Goal: Information Seeking & Learning: Learn about a topic

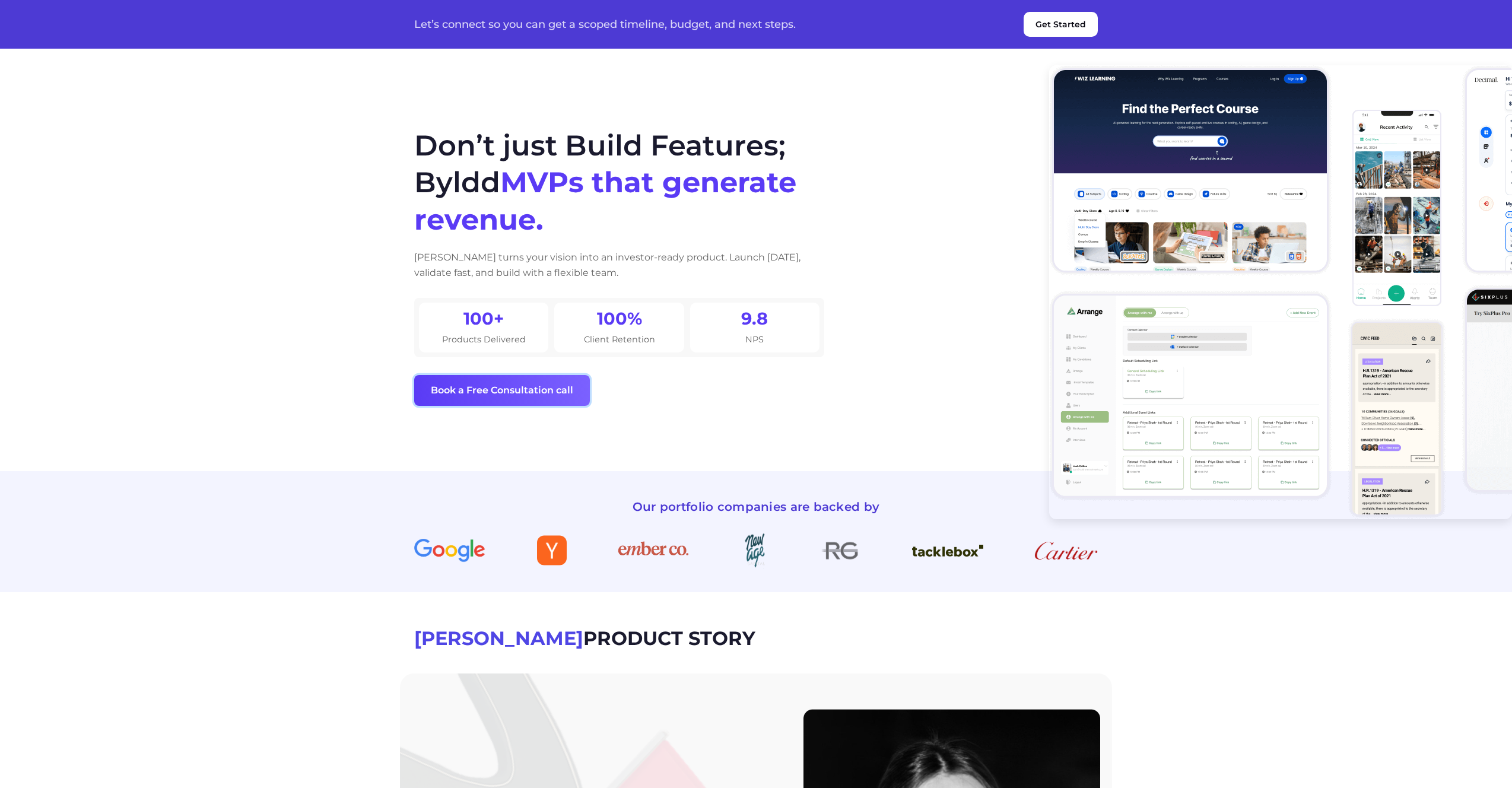
click at [458, 397] on button "Book a Free Consultation call" at bounding box center [502, 390] width 176 height 31
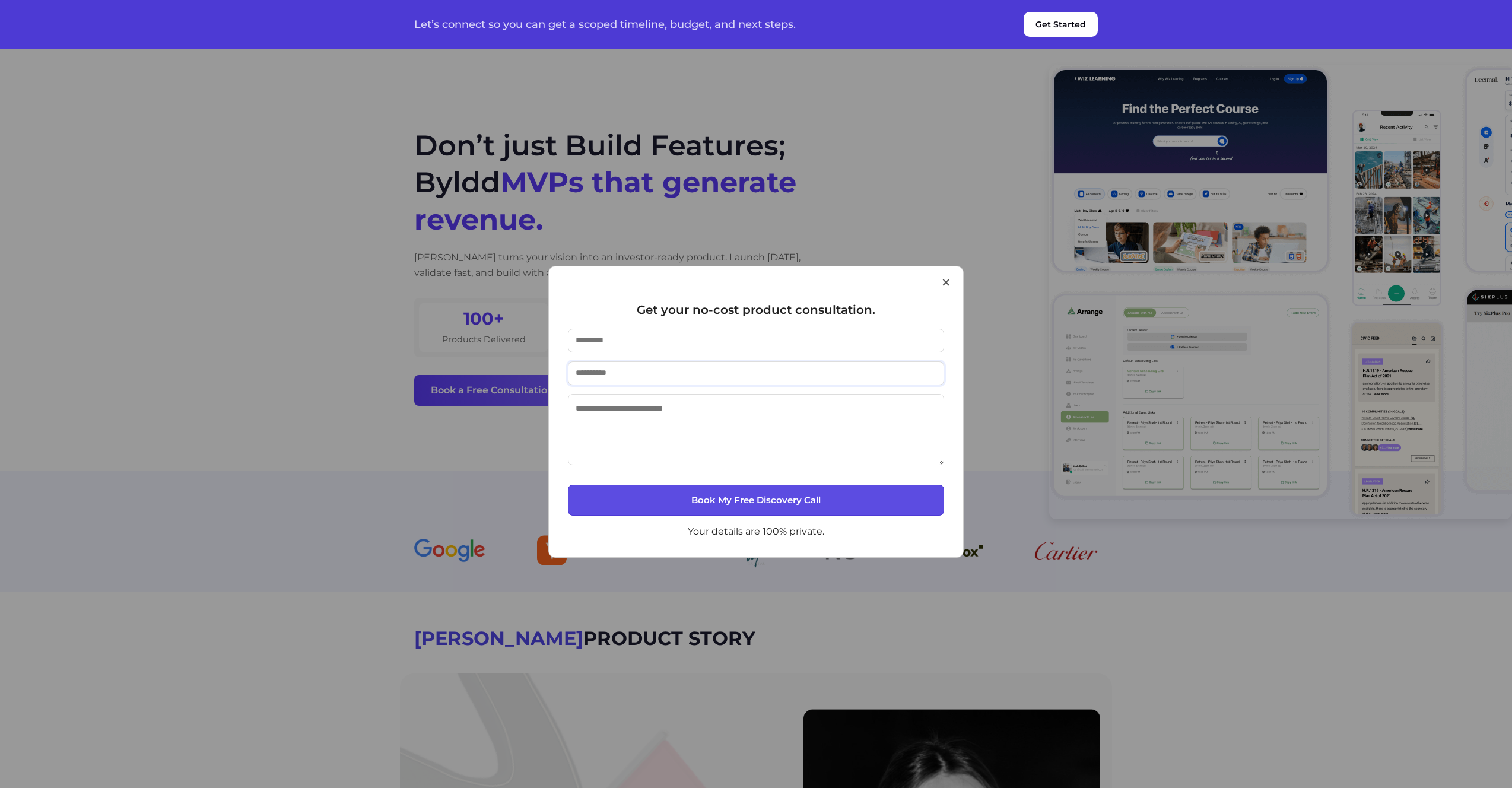
click at [730, 375] on input "email" at bounding box center [756, 374] width 376 height 24
click at [726, 428] on textarea at bounding box center [756, 430] width 376 height 72
click at [947, 290] on button "×" at bounding box center [946, 282] width 11 height 30
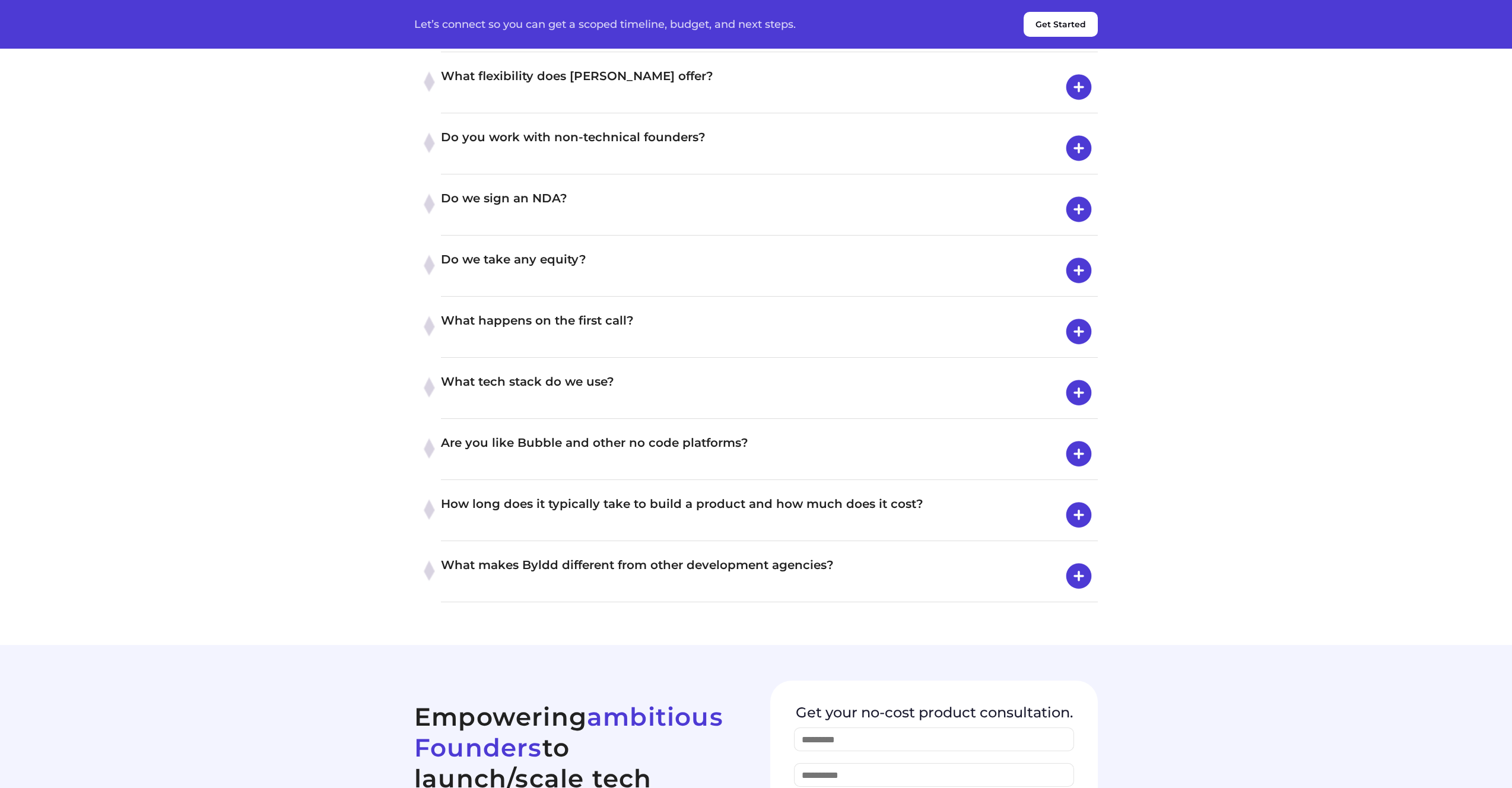
scroll to position [4676, 0]
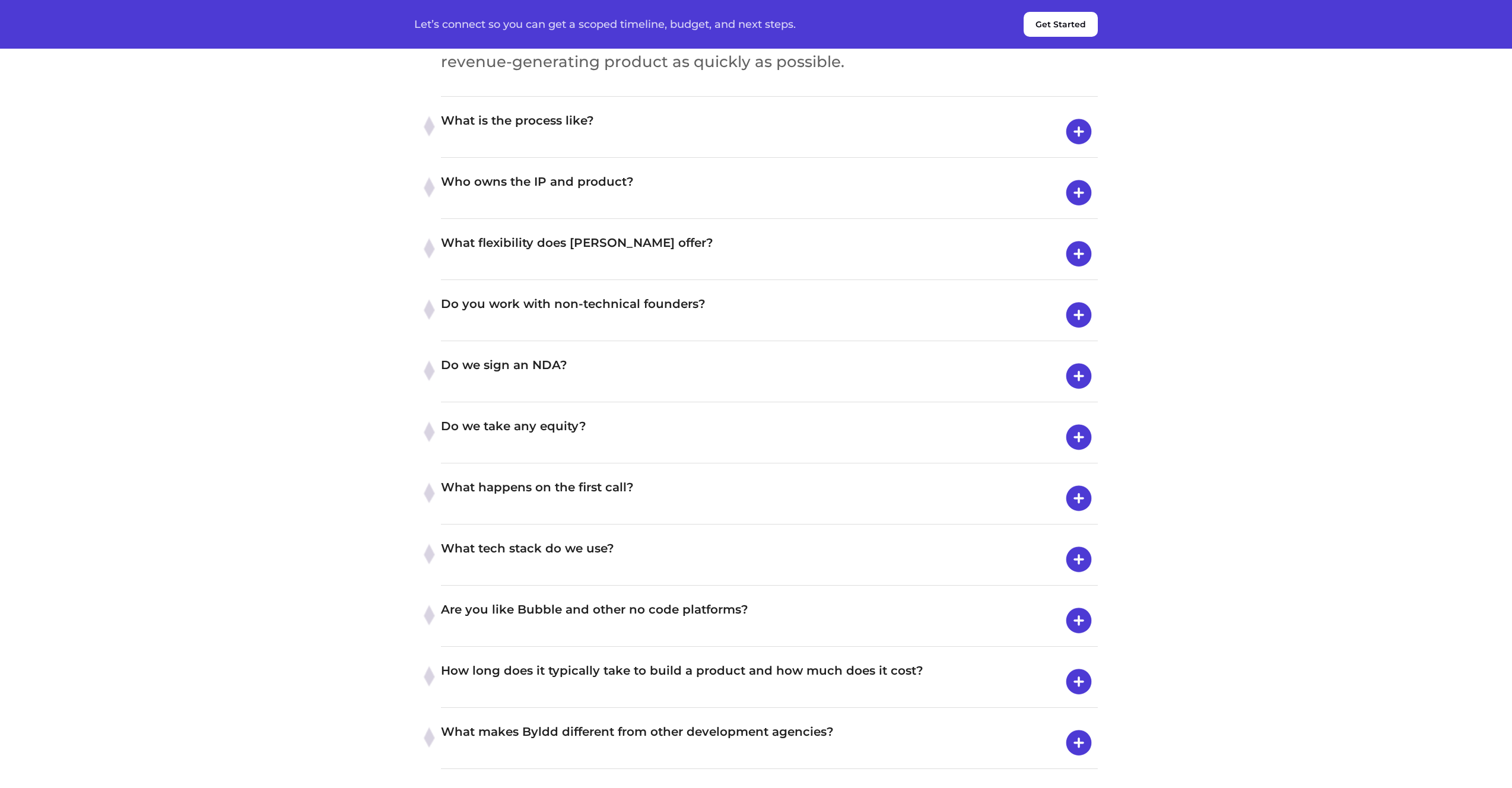
click at [547, 153] on h4 "What is the process like?" at bounding box center [769, 131] width 657 height 41
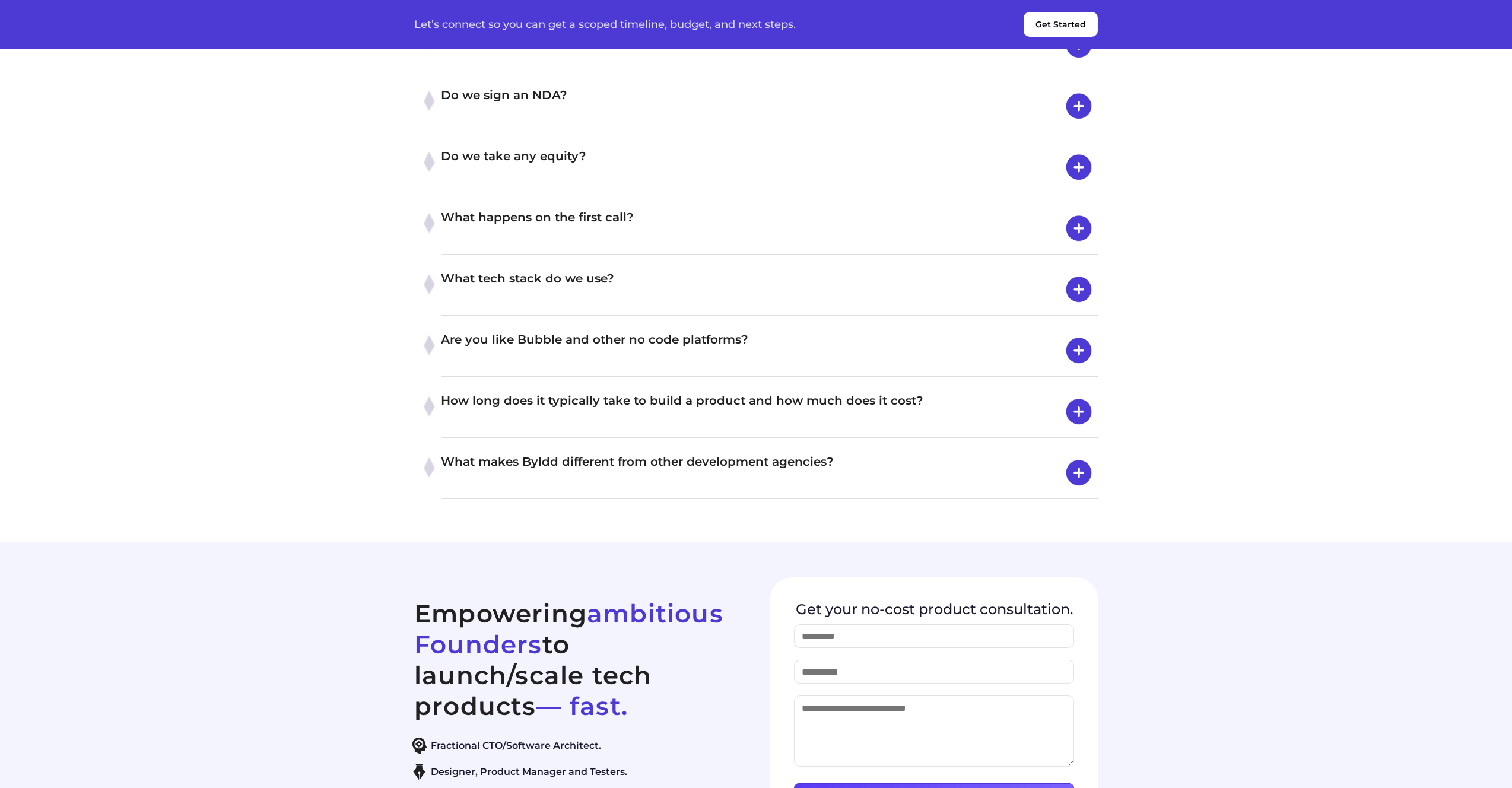
click at [545, 188] on h4 "Do we take any equity?" at bounding box center [769, 167] width 657 height 41
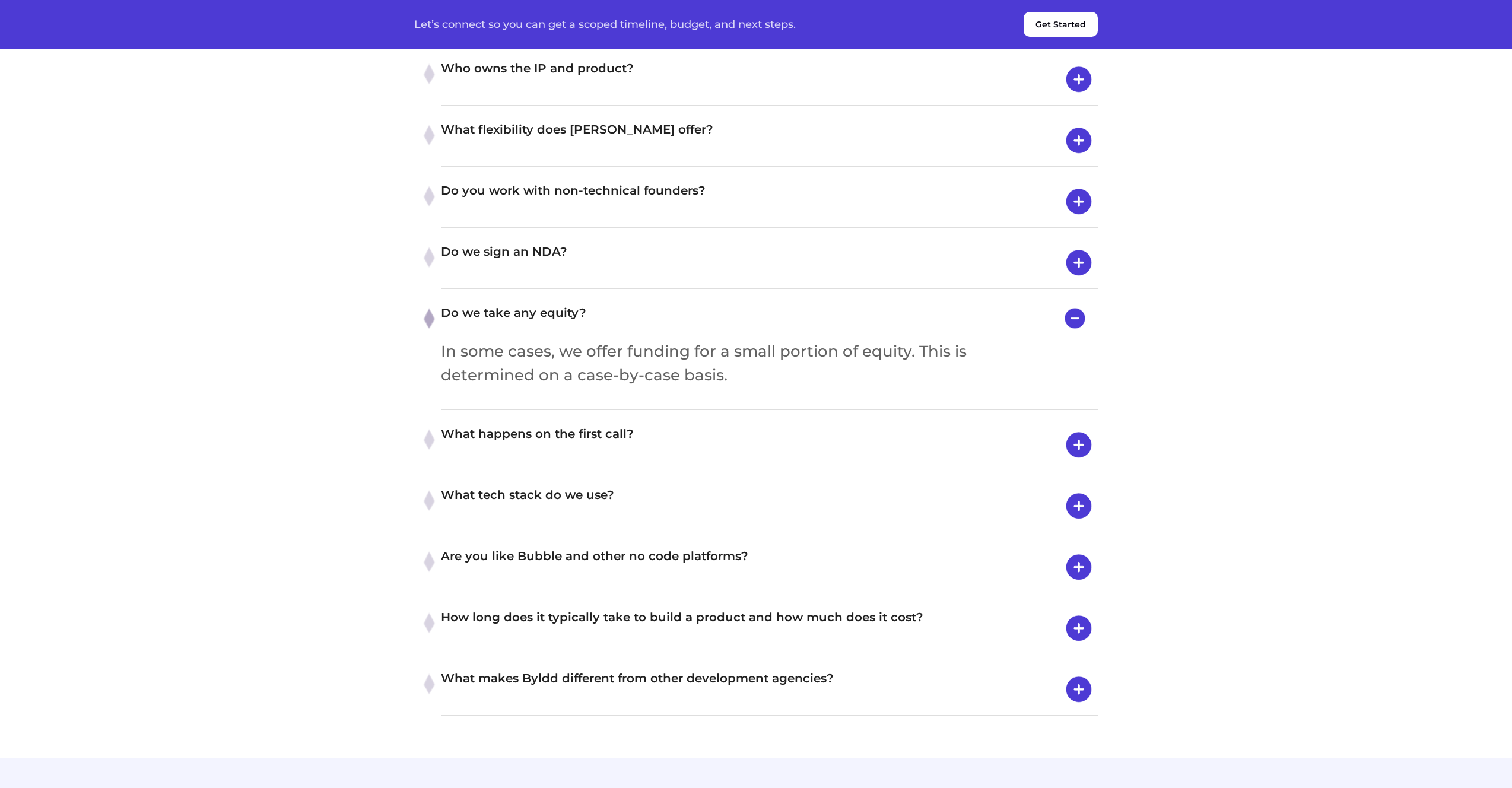
scroll to position [4664, 0]
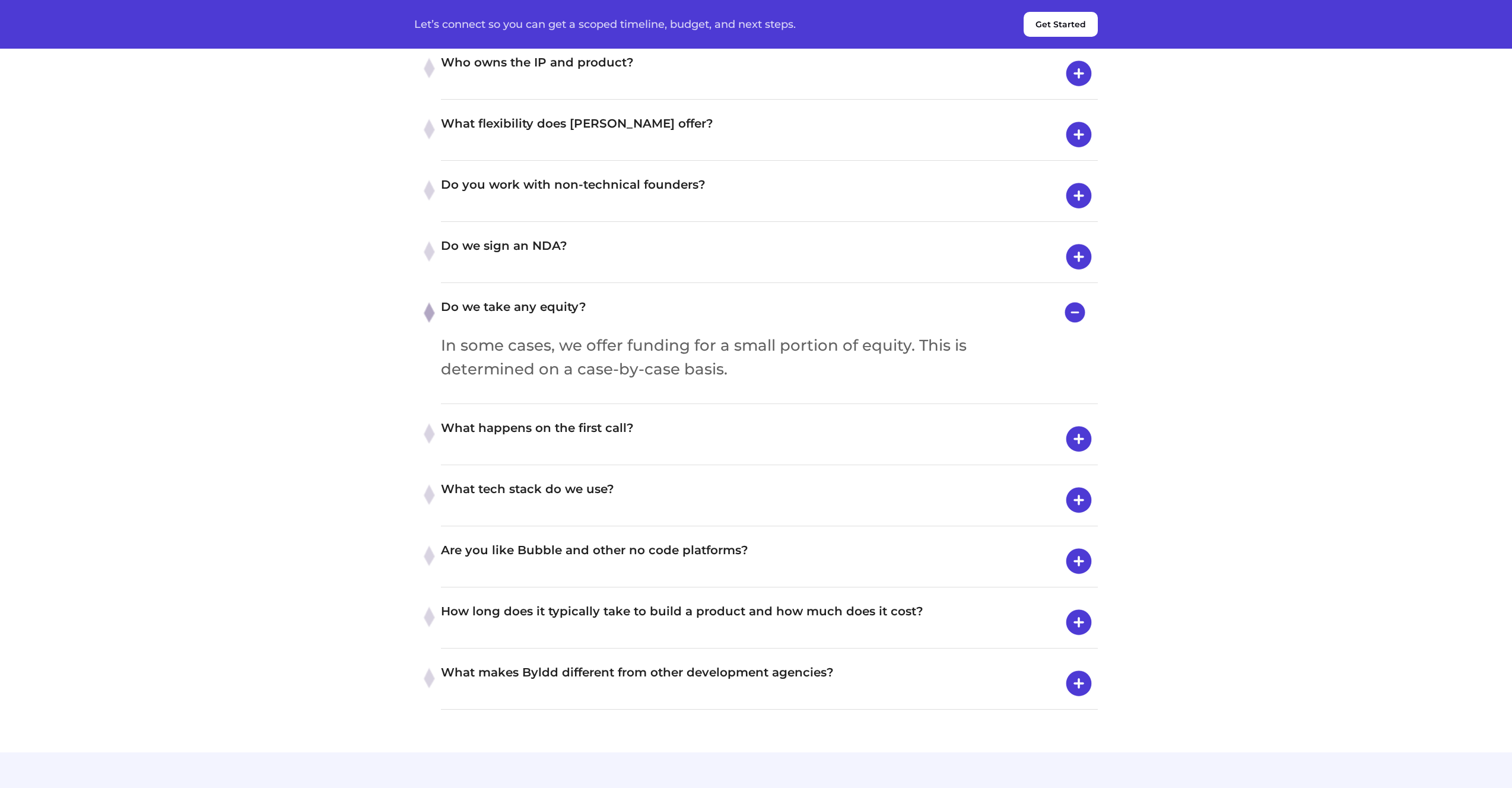
click at [529, 278] on h4 "Do we sign an NDA?" at bounding box center [769, 257] width 657 height 41
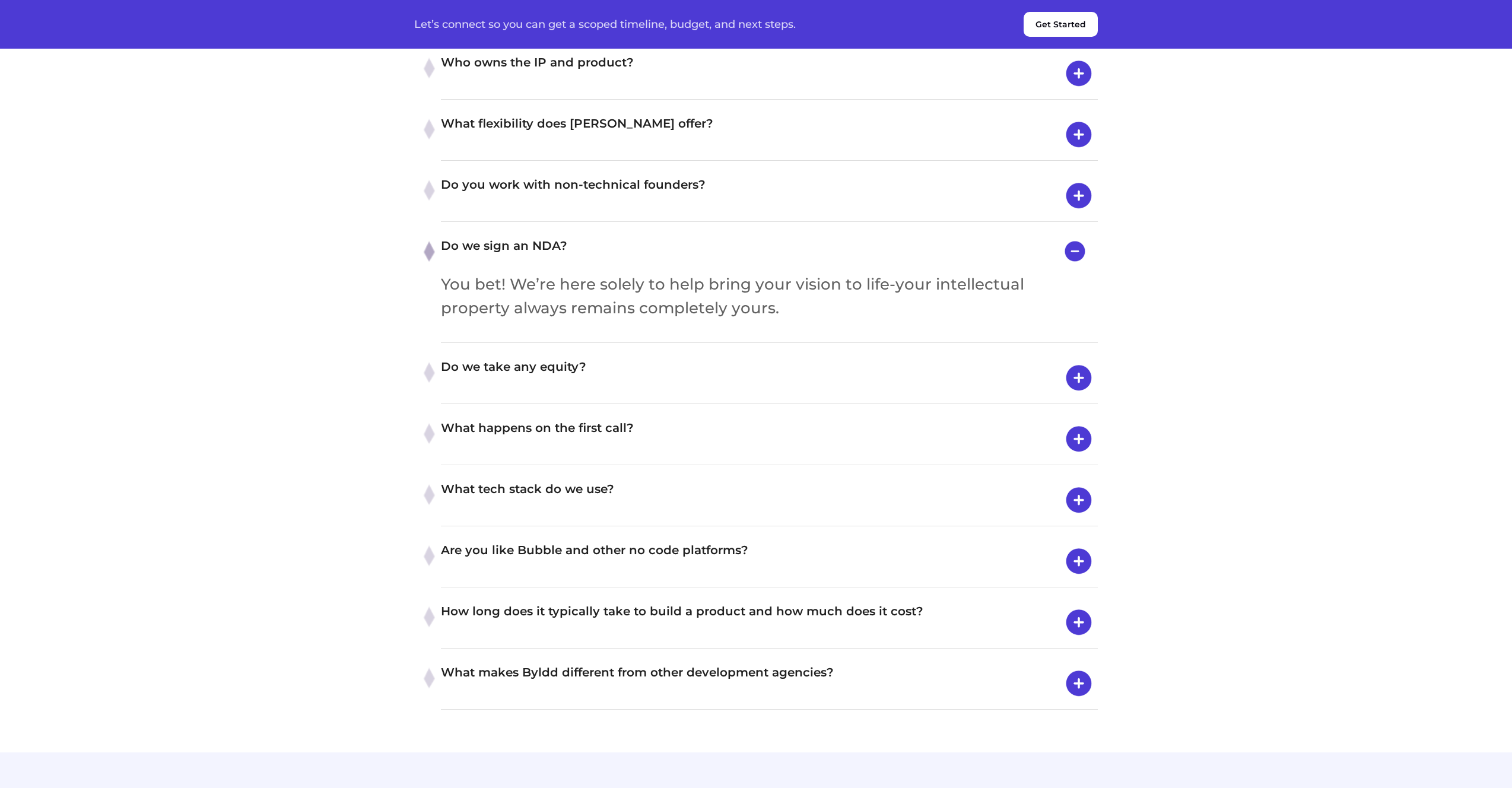
click at [554, 217] on h4 "Do you work with non-technical founders?" at bounding box center [769, 196] width 657 height 41
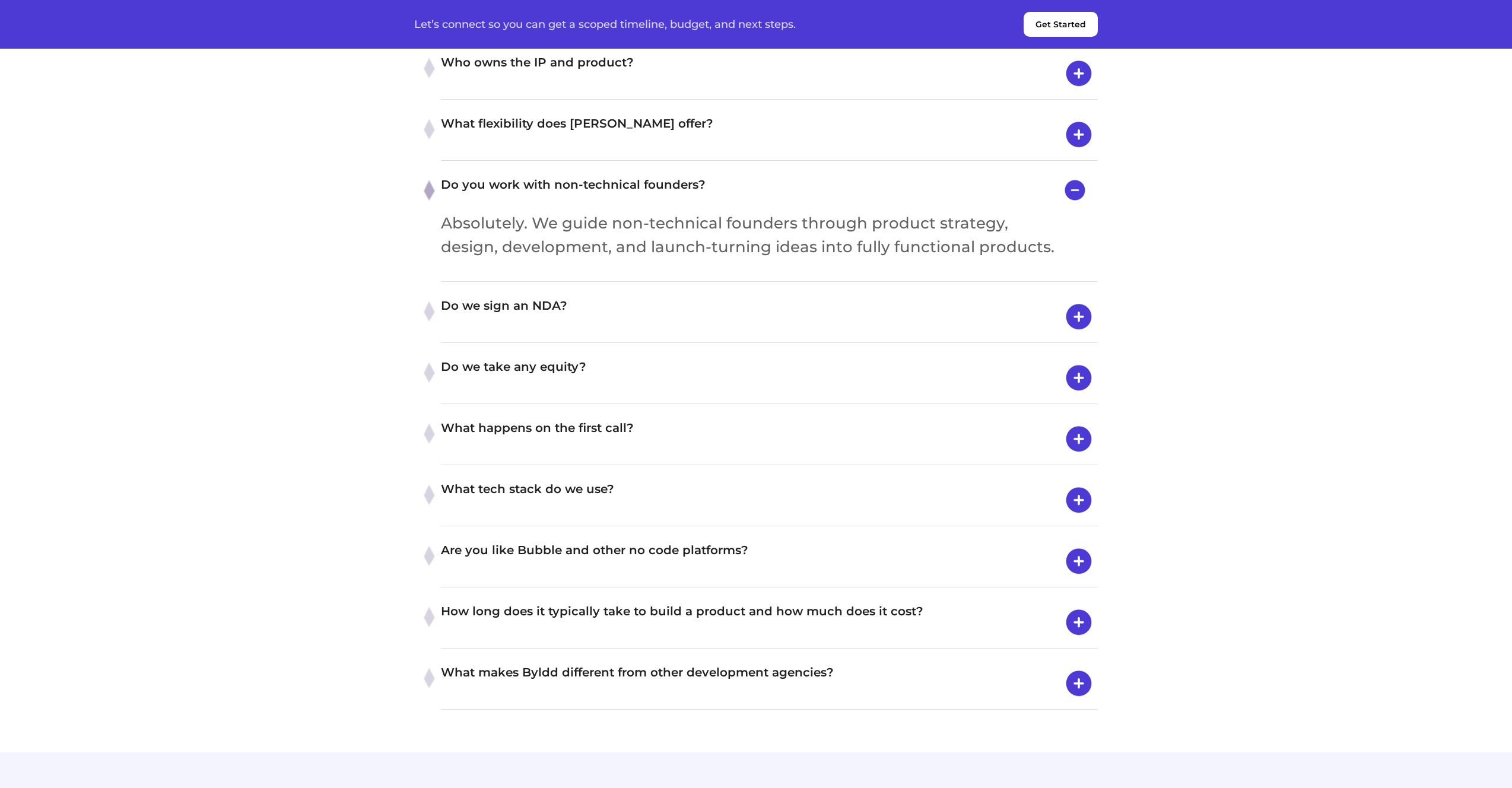
click at [508, 466] on div "What happens on the first call? On our first call, we'll touch on the core prob…" at bounding box center [769, 440] width 657 height 52
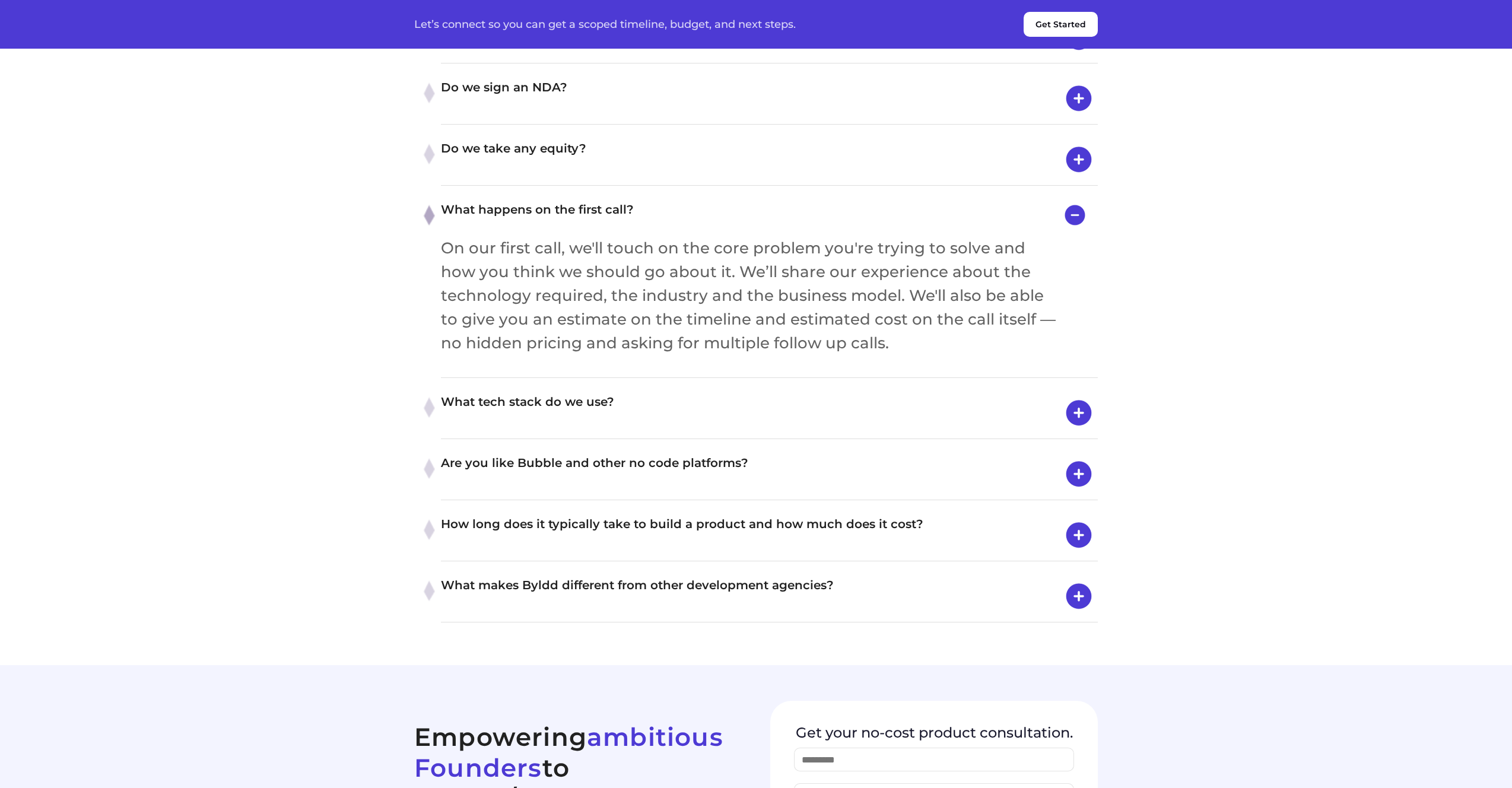
scroll to position [4974, 0]
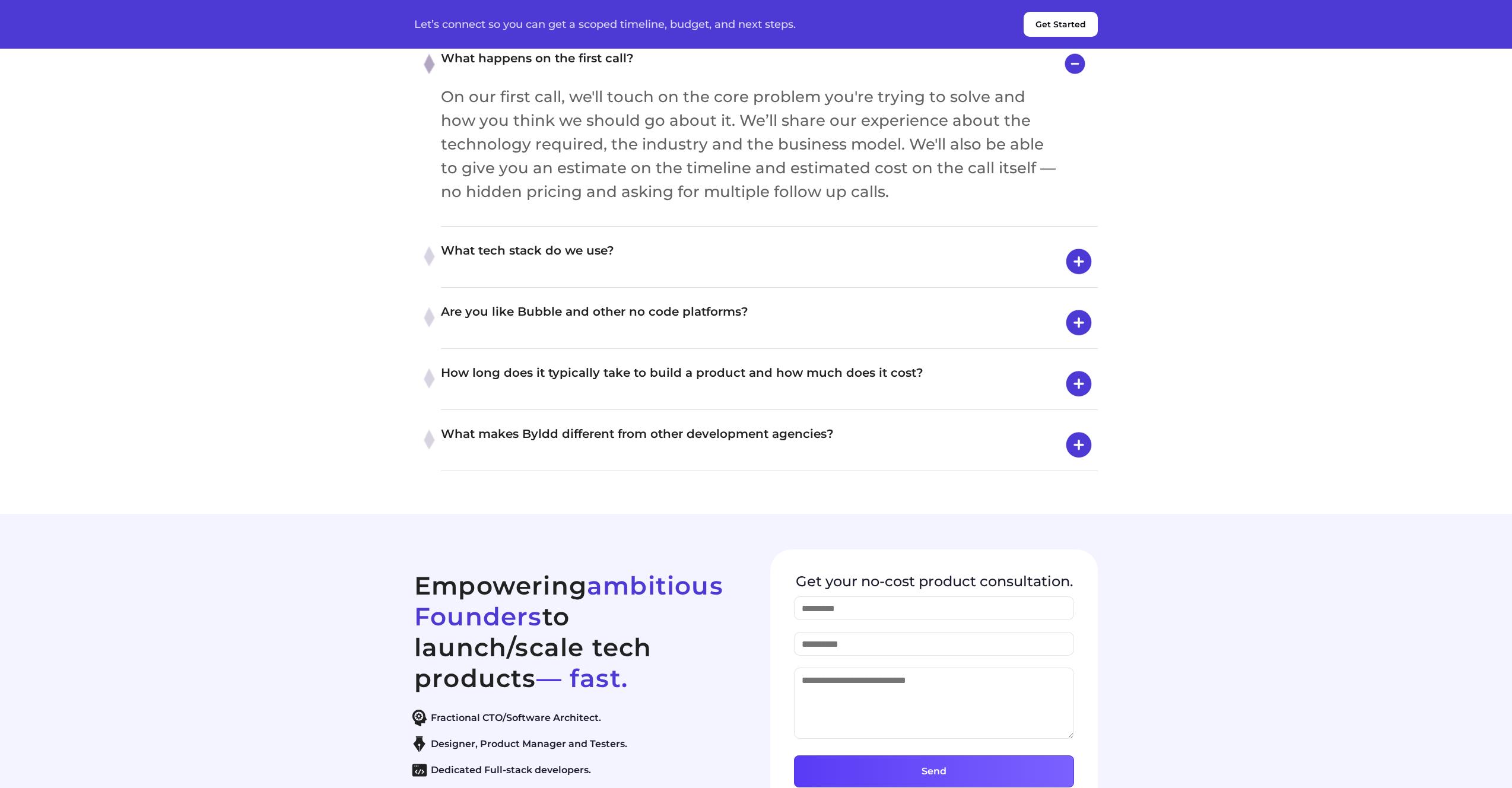
click at [519, 283] on h4 "What tech stack do we use?" at bounding box center [769, 261] width 657 height 41
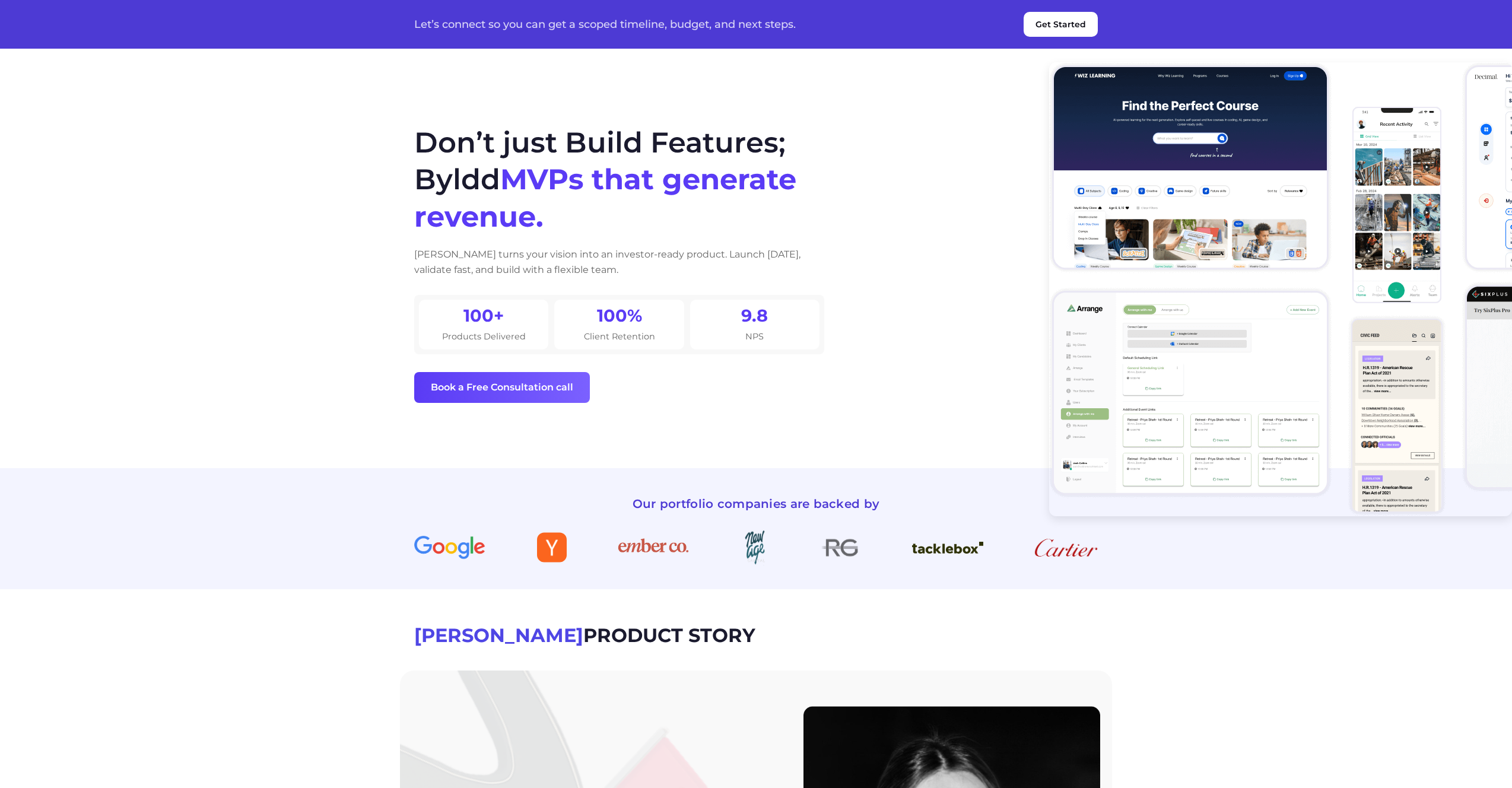
scroll to position [0, 0]
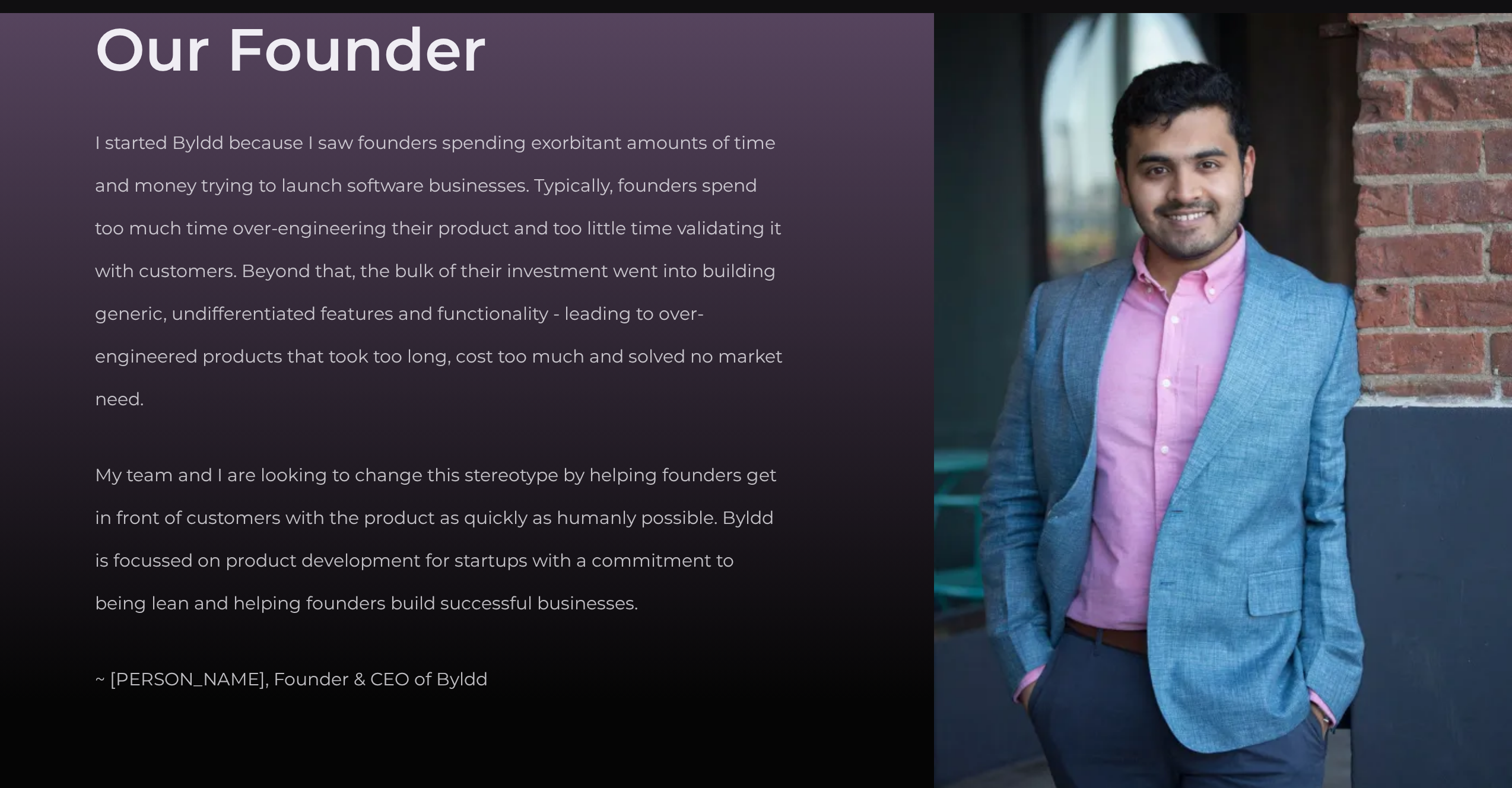
scroll to position [4868, 0]
